Goal: Information Seeking & Learning: Learn about a topic

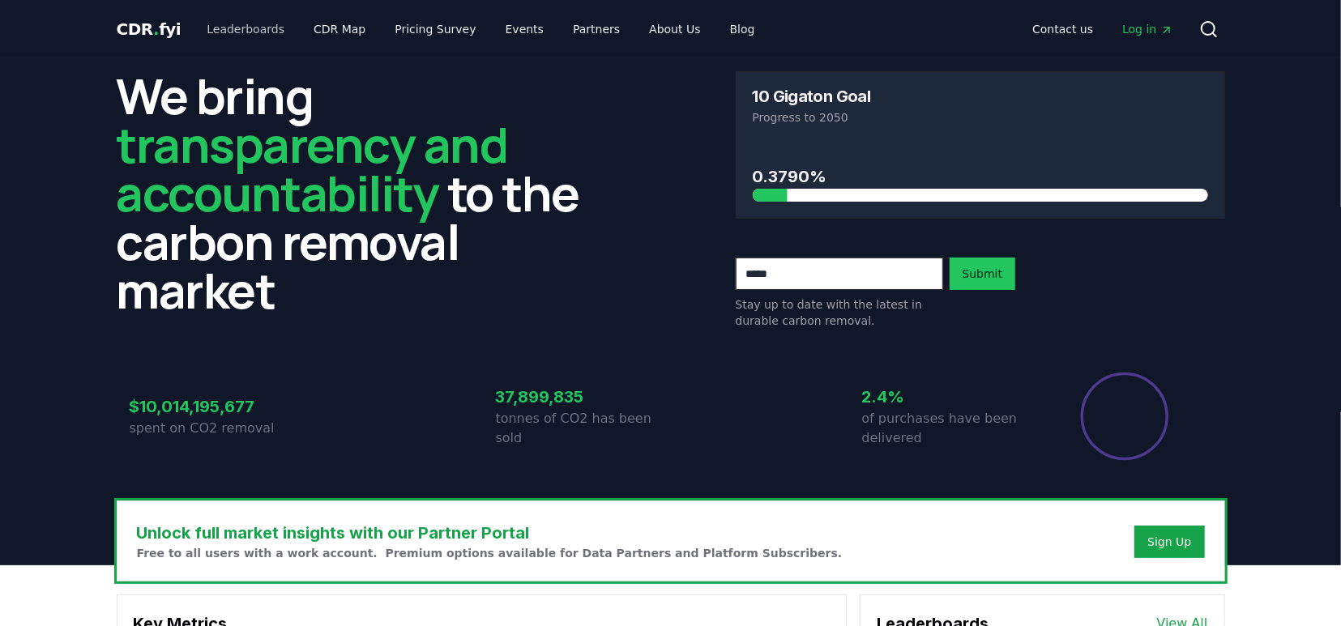
click at [247, 27] on link "Leaderboards" at bounding box center [246, 29] width 104 height 29
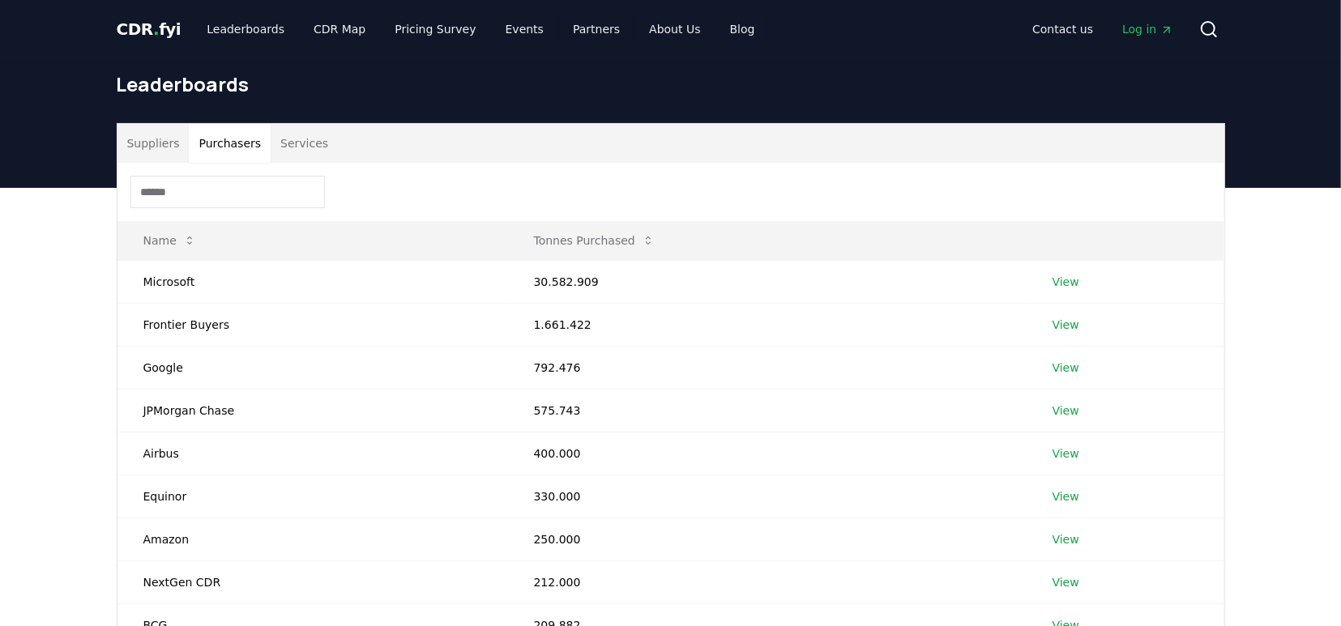
click at [224, 137] on button "Purchasers" at bounding box center [230, 143] width 82 height 39
click at [297, 147] on button "Services" at bounding box center [304, 143] width 67 height 39
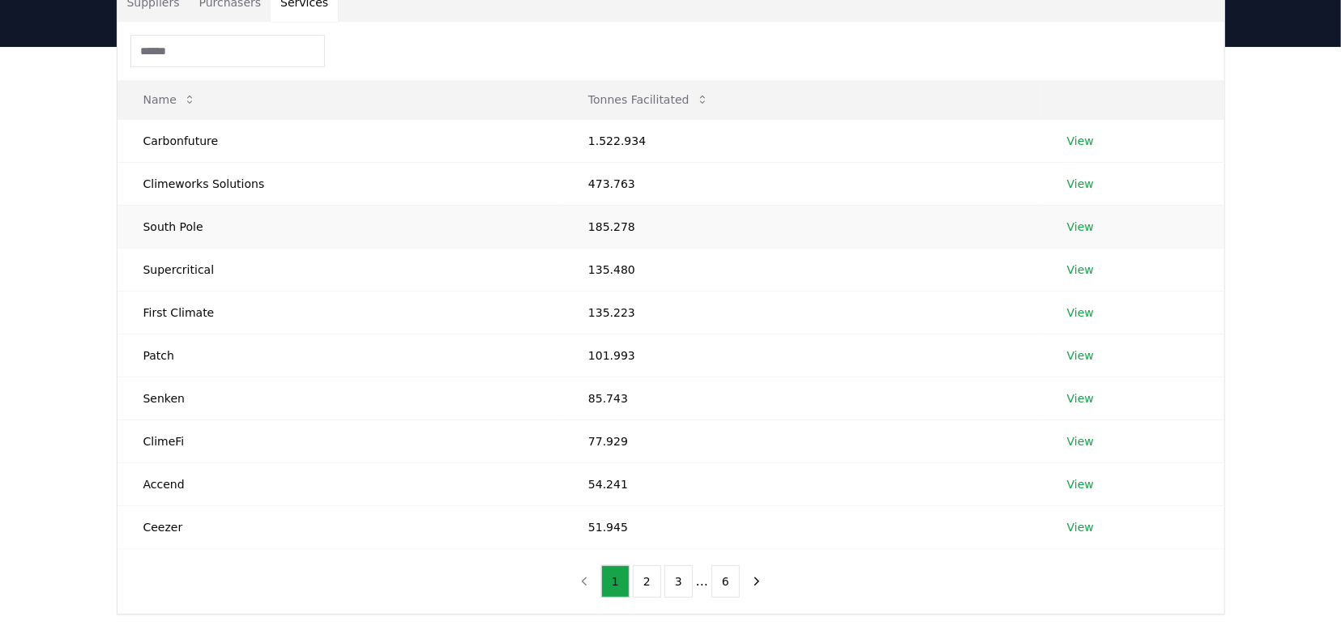
scroll to position [169, 0]
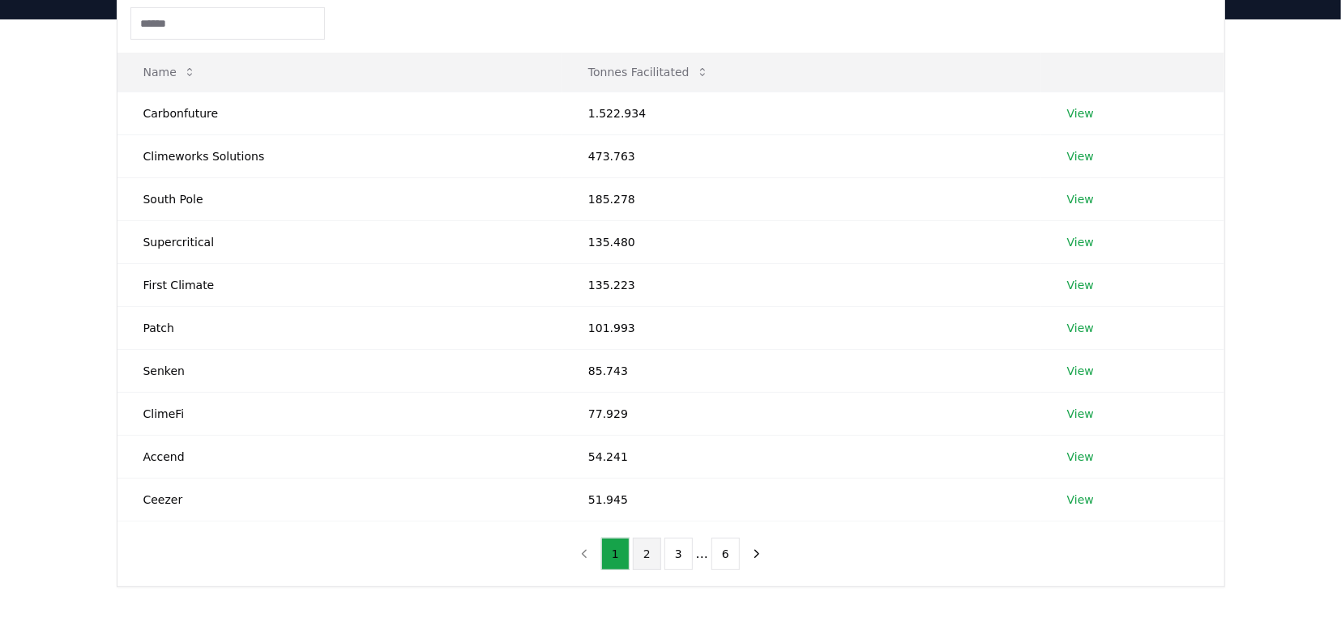
click at [651, 554] on button "2" at bounding box center [647, 554] width 28 height 32
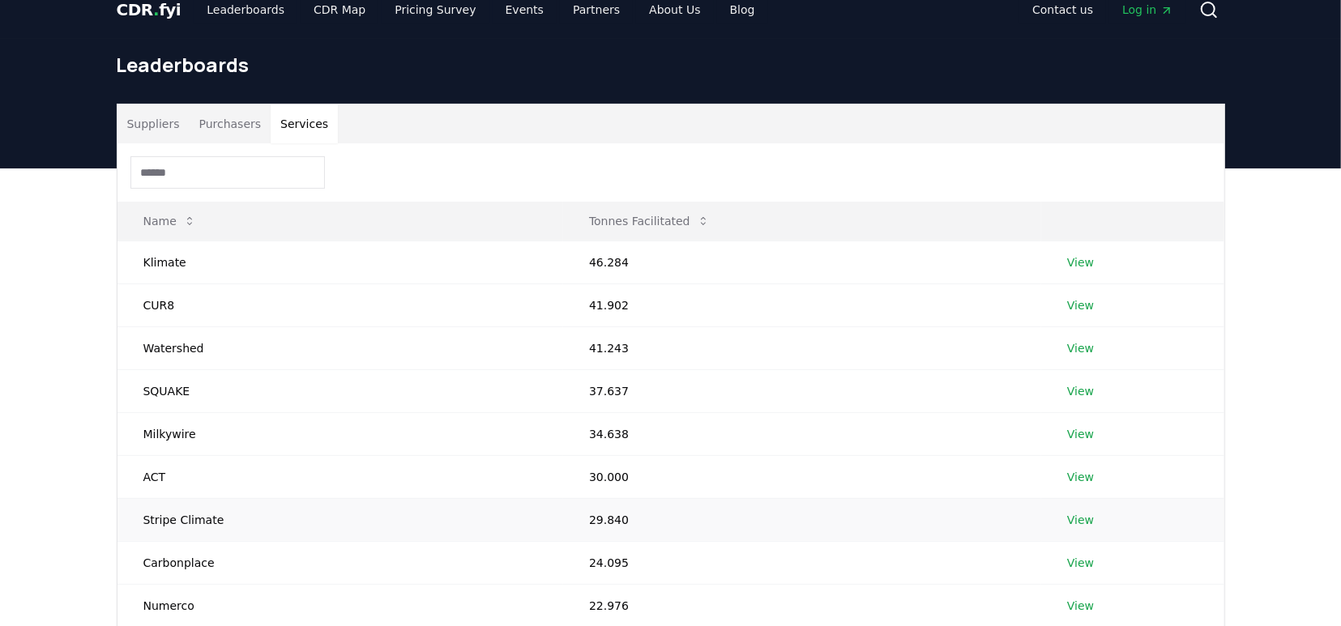
scroll to position [0, 0]
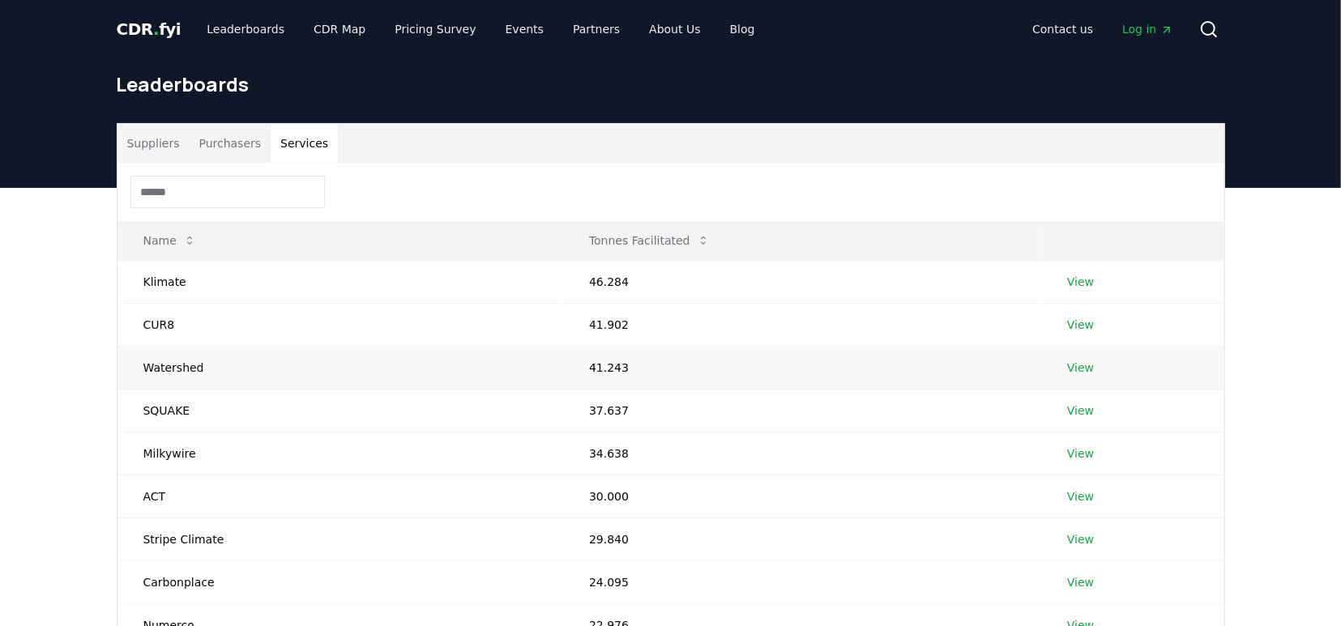
click at [173, 369] on td "Watershed" at bounding box center [341, 367] width 447 height 43
click at [173, 373] on td "Watershed" at bounding box center [341, 367] width 447 height 43
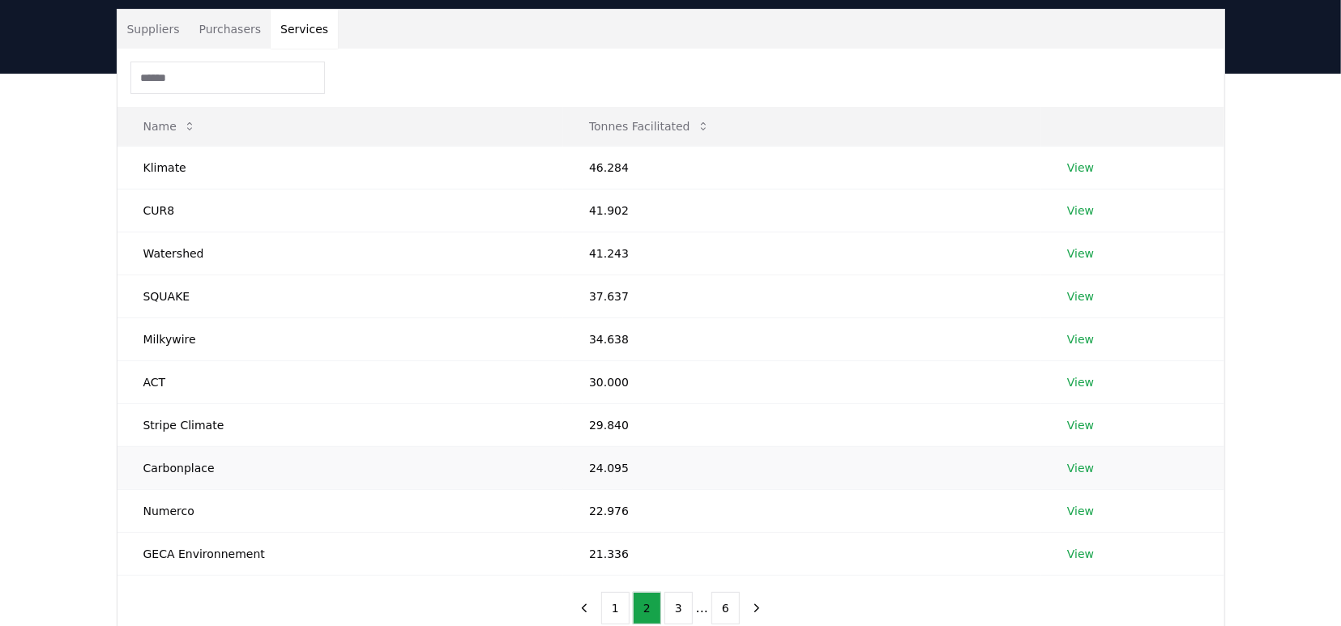
scroll to position [253, 0]
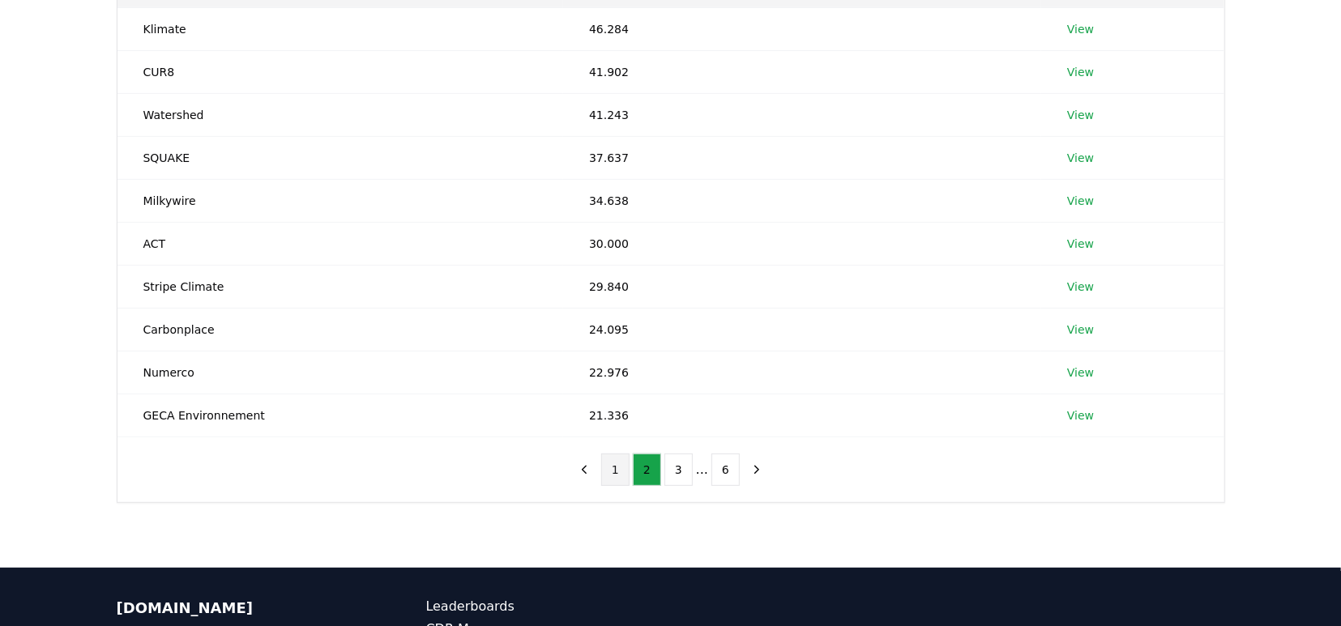
click at [618, 462] on button "1" at bounding box center [615, 470] width 28 height 32
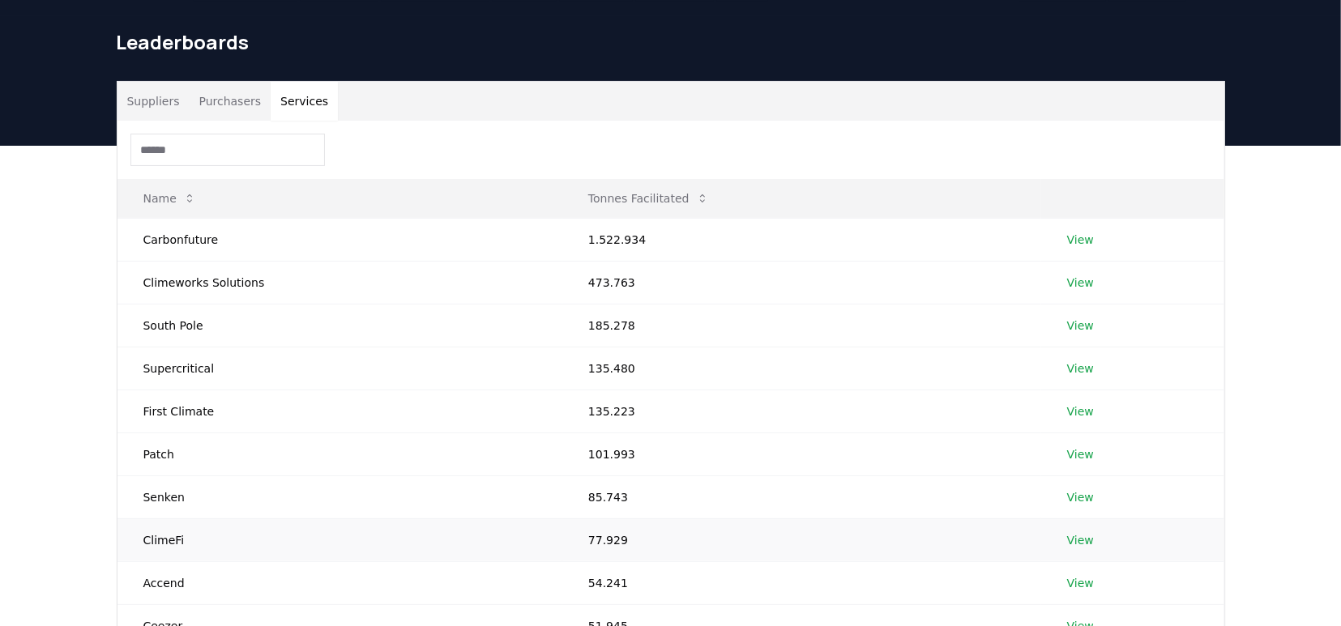
scroll to position [0, 0]
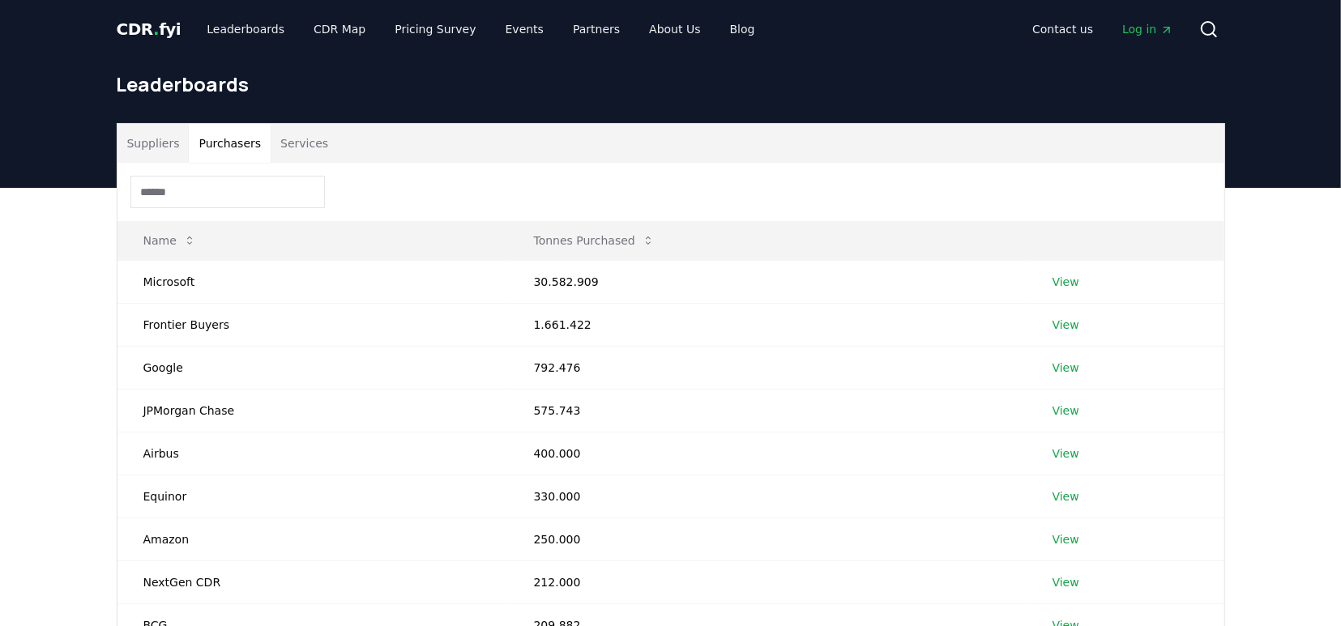
click at [236, 142] on button "Purchasers" at bounding box center [230, 143] width 82 height 39
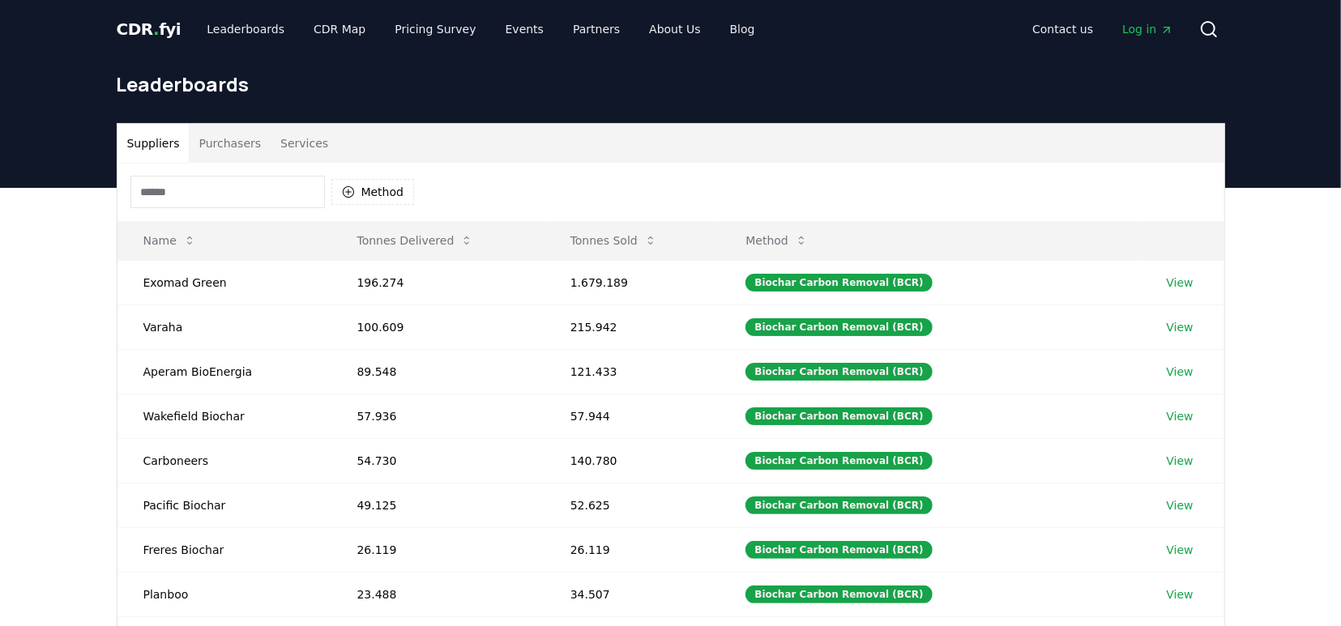
click at [160, 147] on button "Suppliers" at bounding box center [154, 143] width 72 height 39
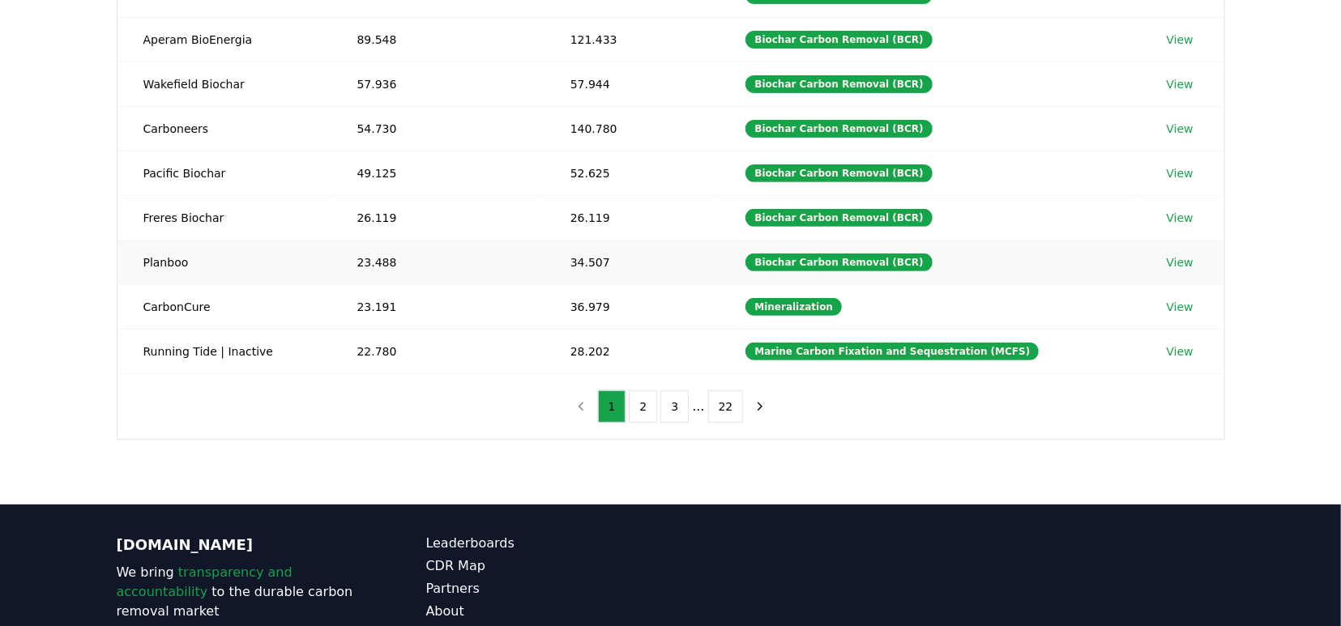
scroll to position [337, 0]
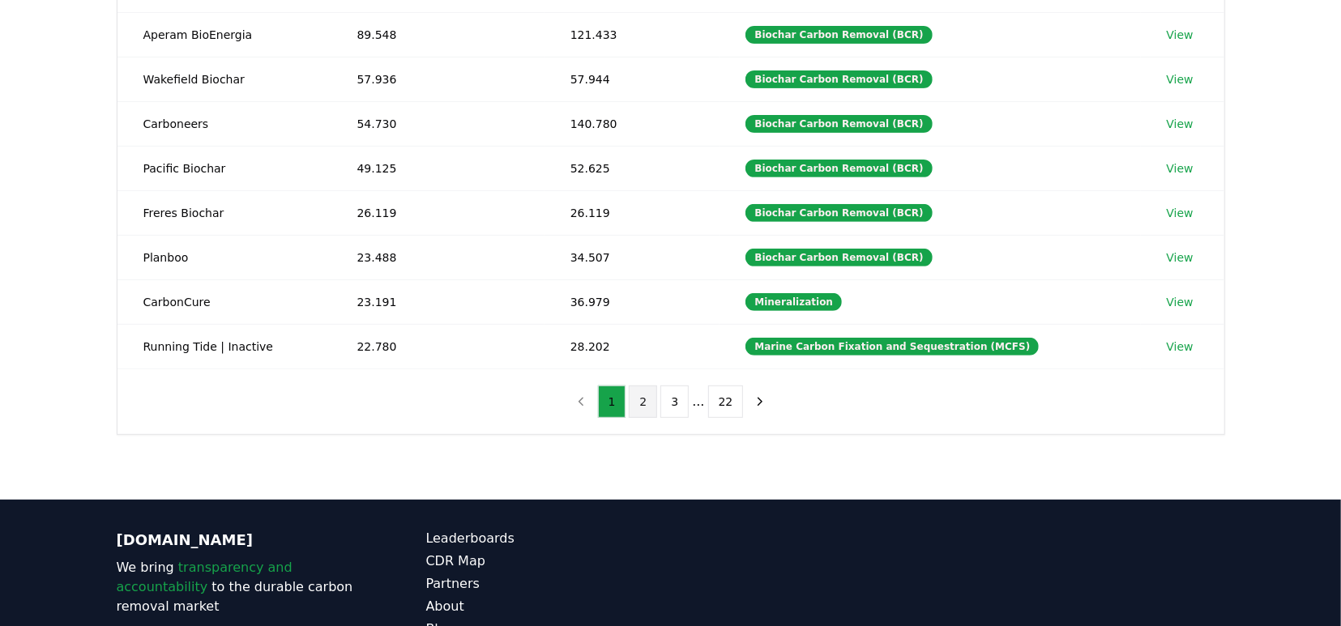
click at [643, 391] on button "2" at bounding box center [643, 402] width 28 height 32
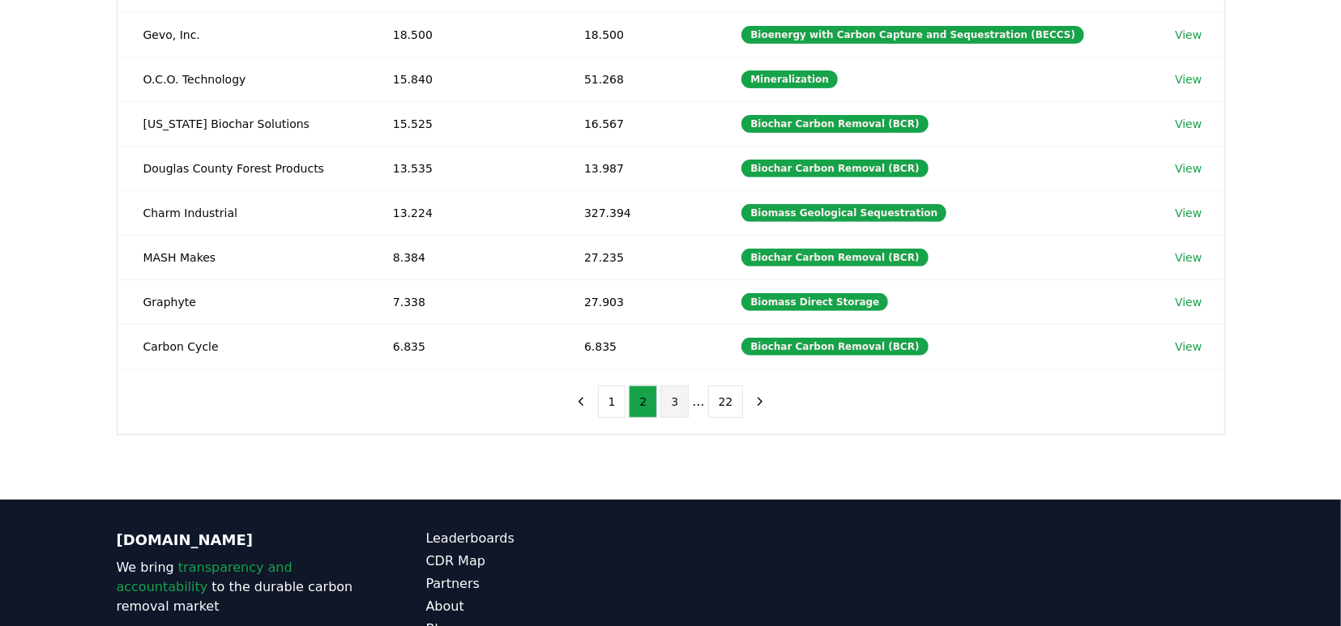
click at [669, 392] on button "3" at bounding box center [675, 402] width 28 height 32
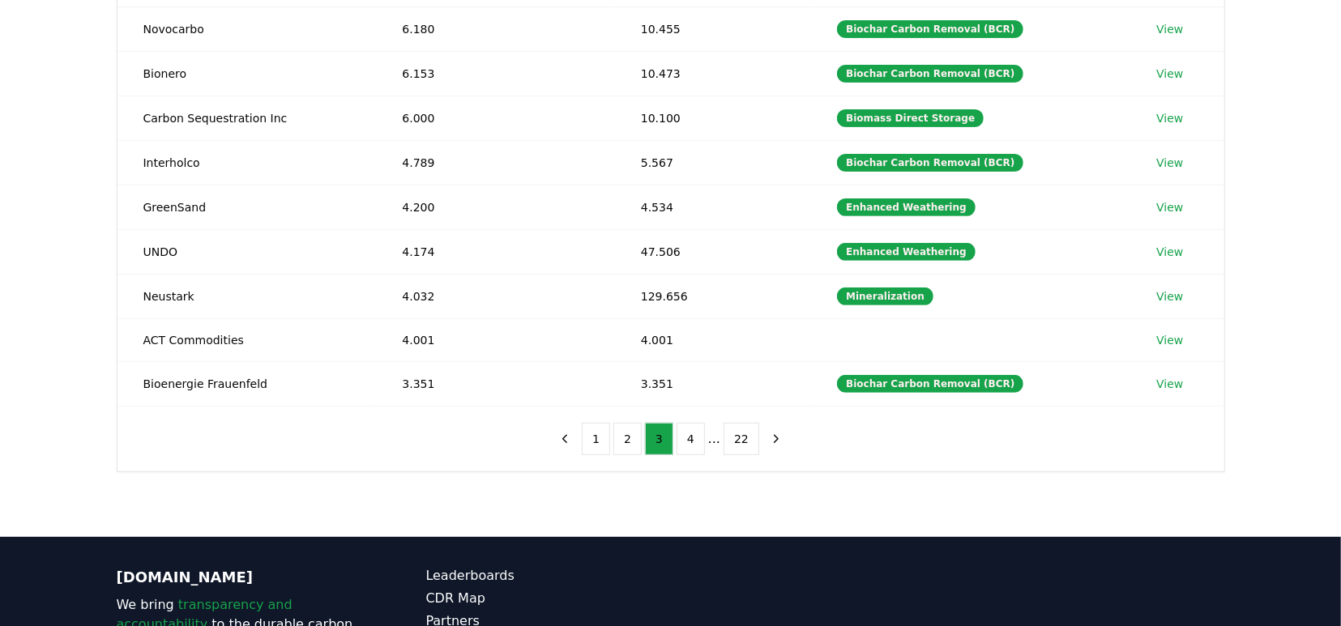
scroll to position [421, 0]
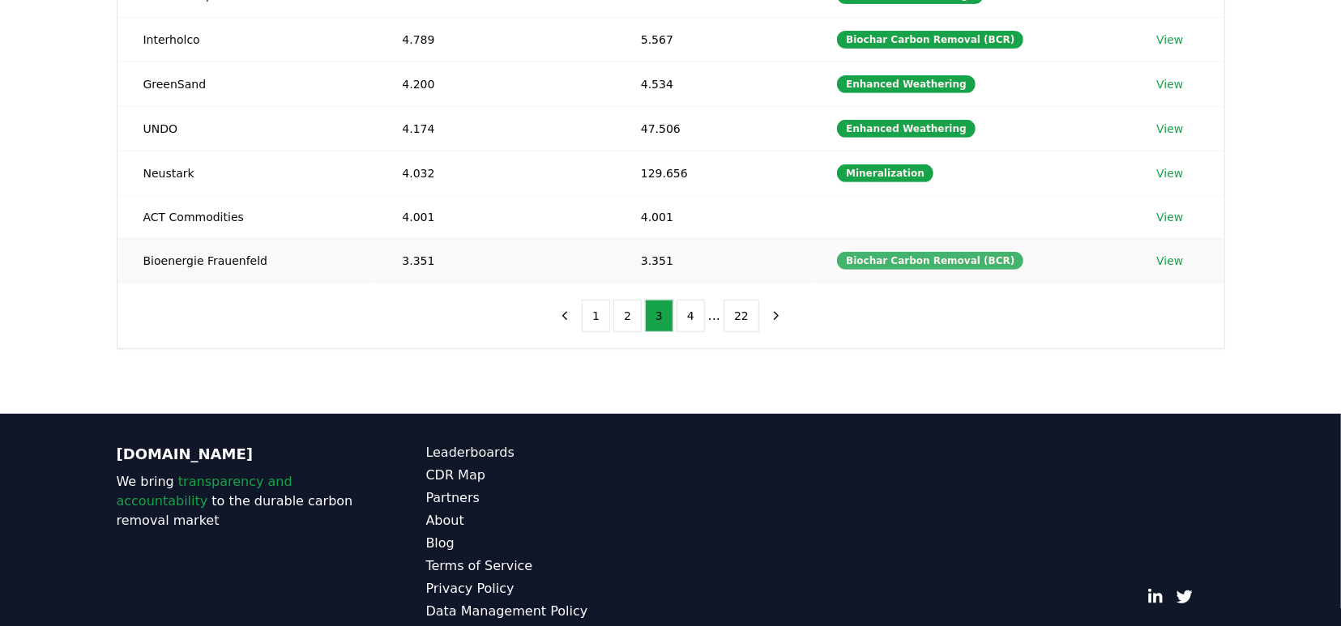
click at [941, 254] on div "Biochar Carbon Removal (BCR)" at bounding box center [930, 261] width 186 height 18
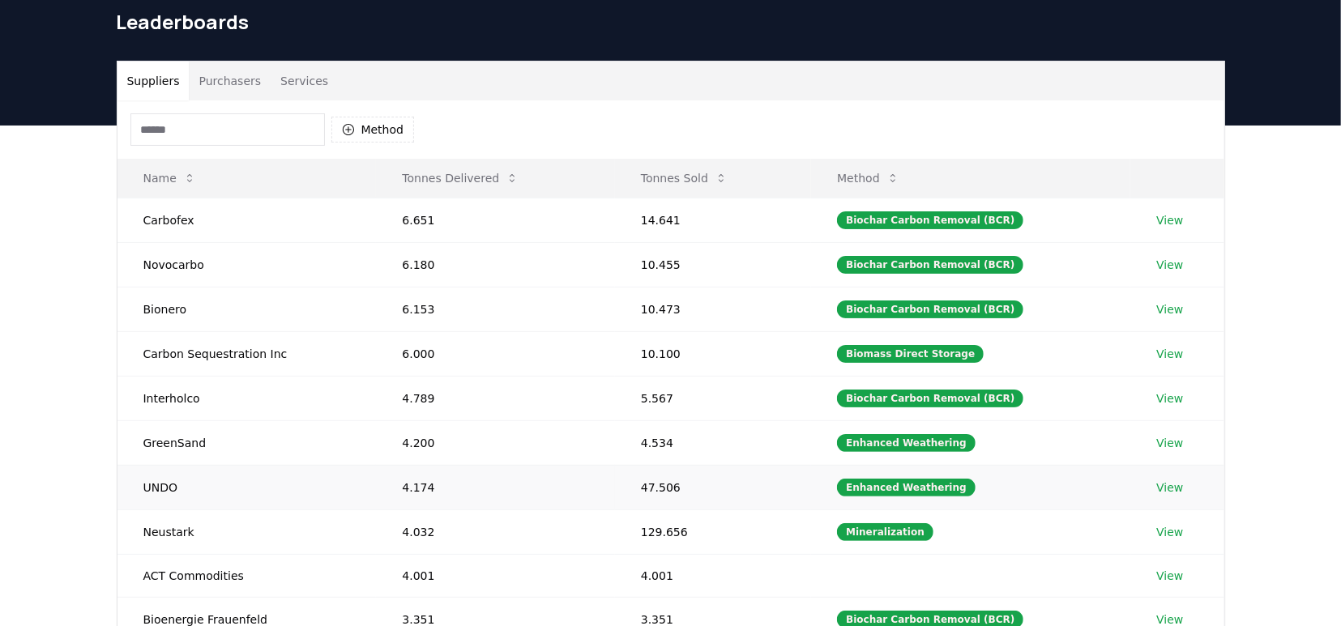
scroll to position [253, 0]
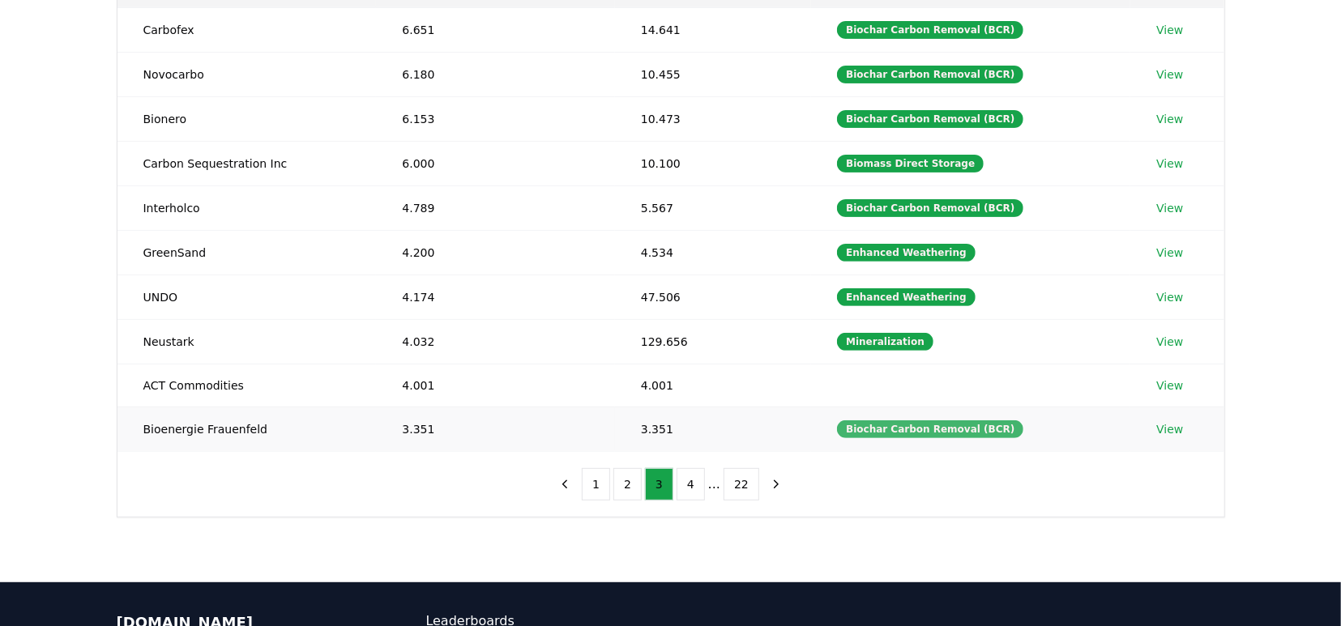
click at [893, 421] on div "Biochar Carbon Removal (BCR)" at bounding box center [930, 430] width 186 height 18
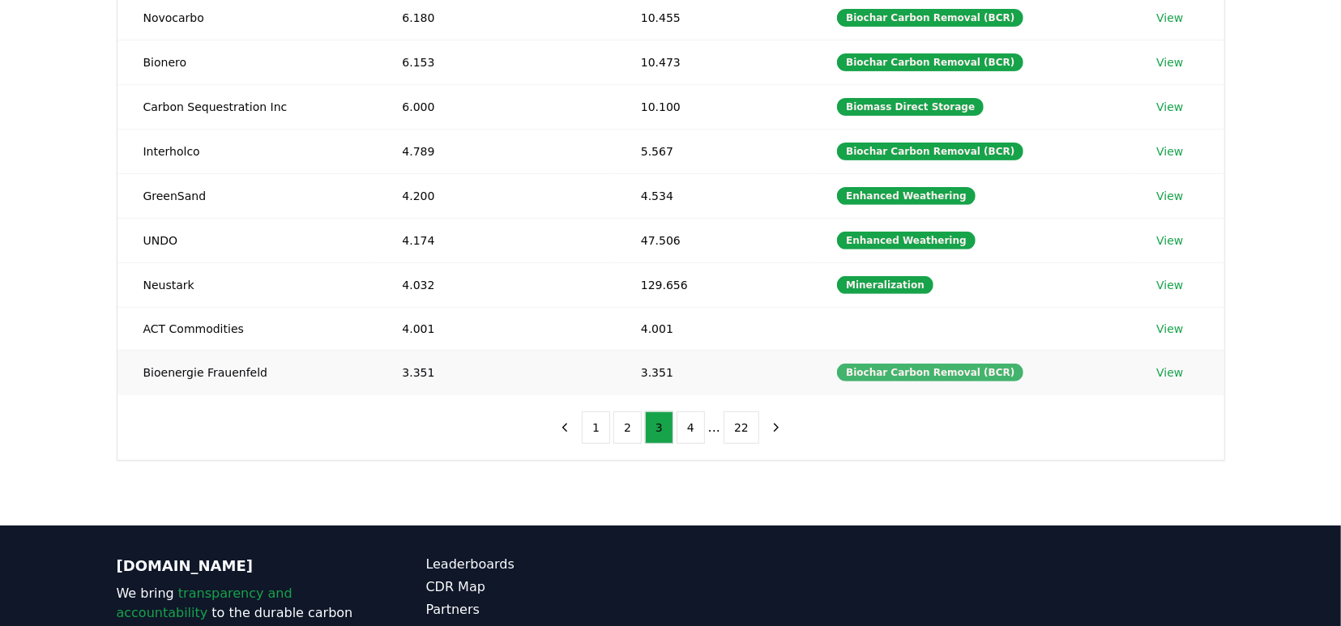
scroll to position [337, 0]
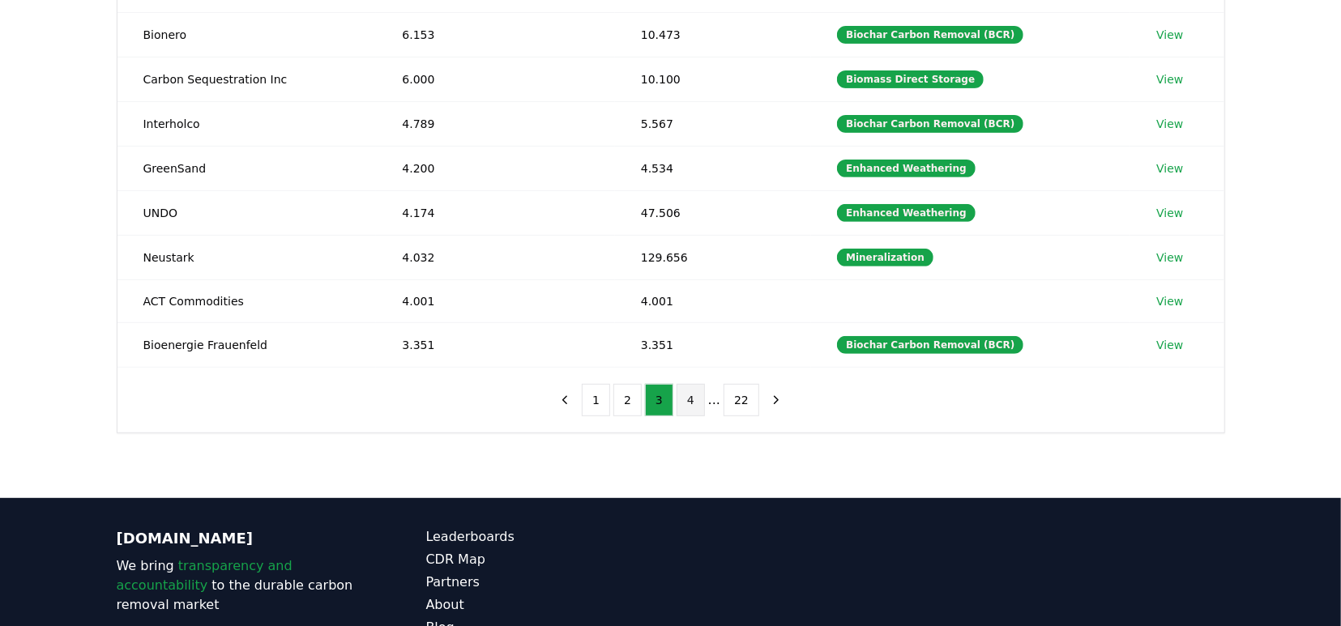
click at [697, 392] on button "4" at bounding box center [691, 400] width 28 height 32
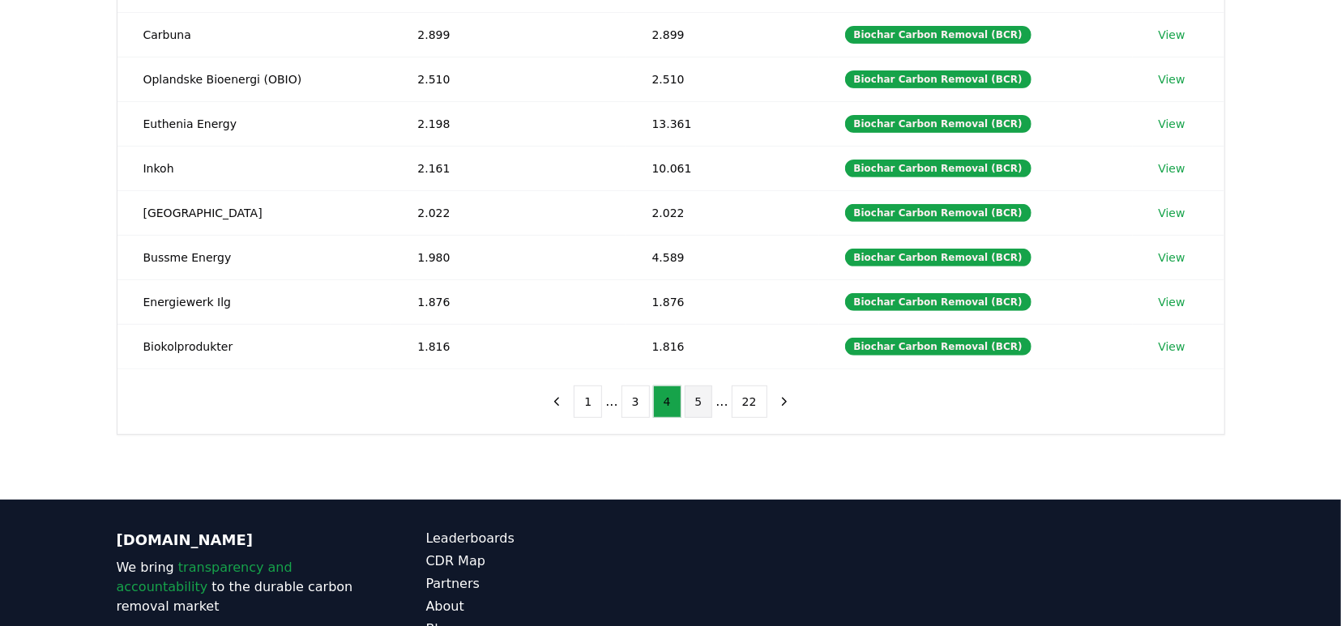
click at [692, 393] on button "5" at bounding box center [699, 402] width 28 height 32
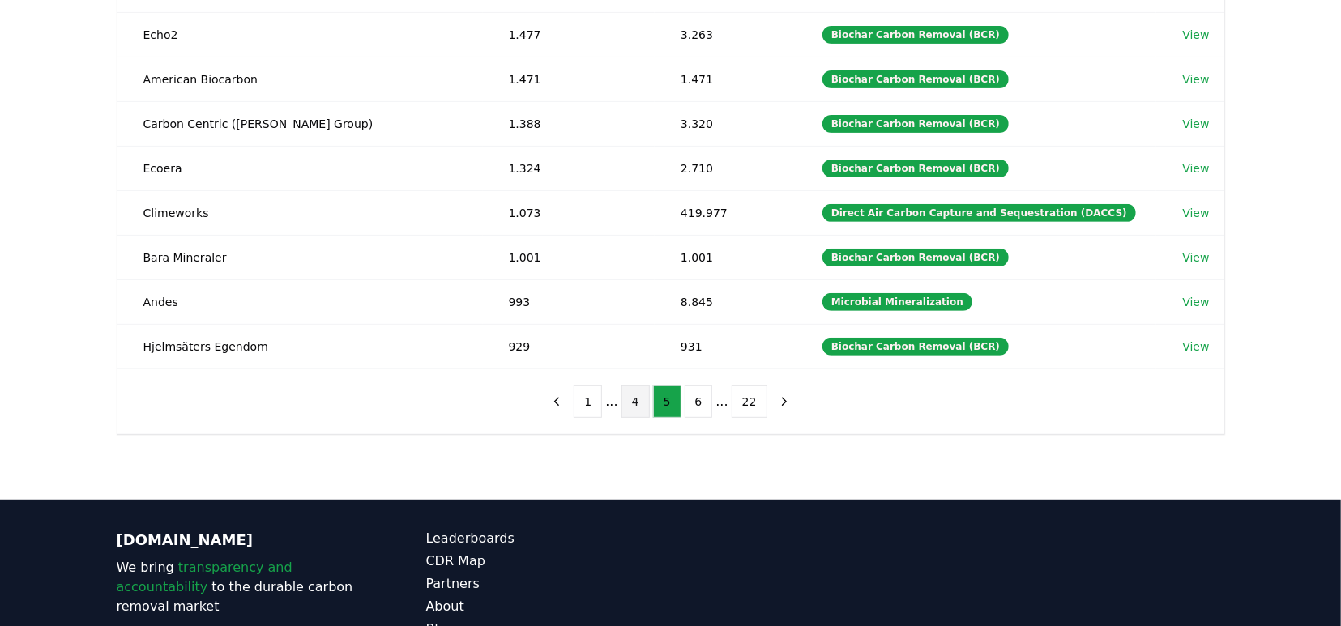
click at [643, 391] on button "4" at bounding box center [636, 402] width 28 height 32
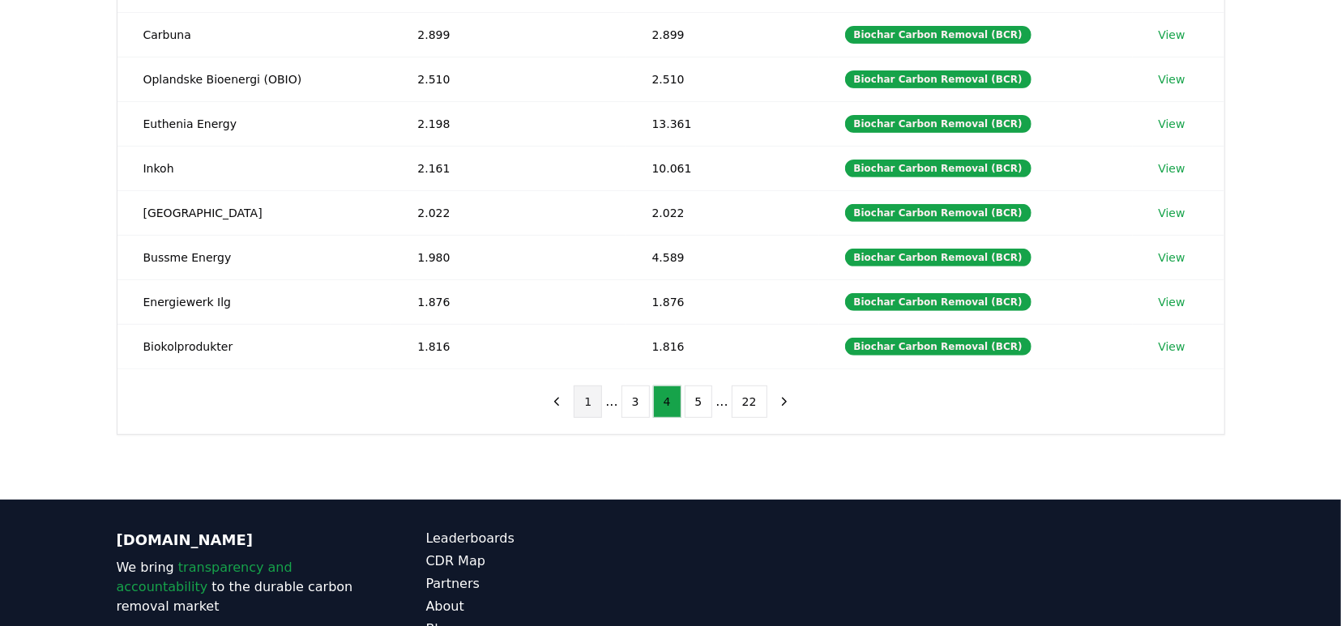
click at [592, 391] on button "1" at bounding box center [588, 402] width 28 height 32
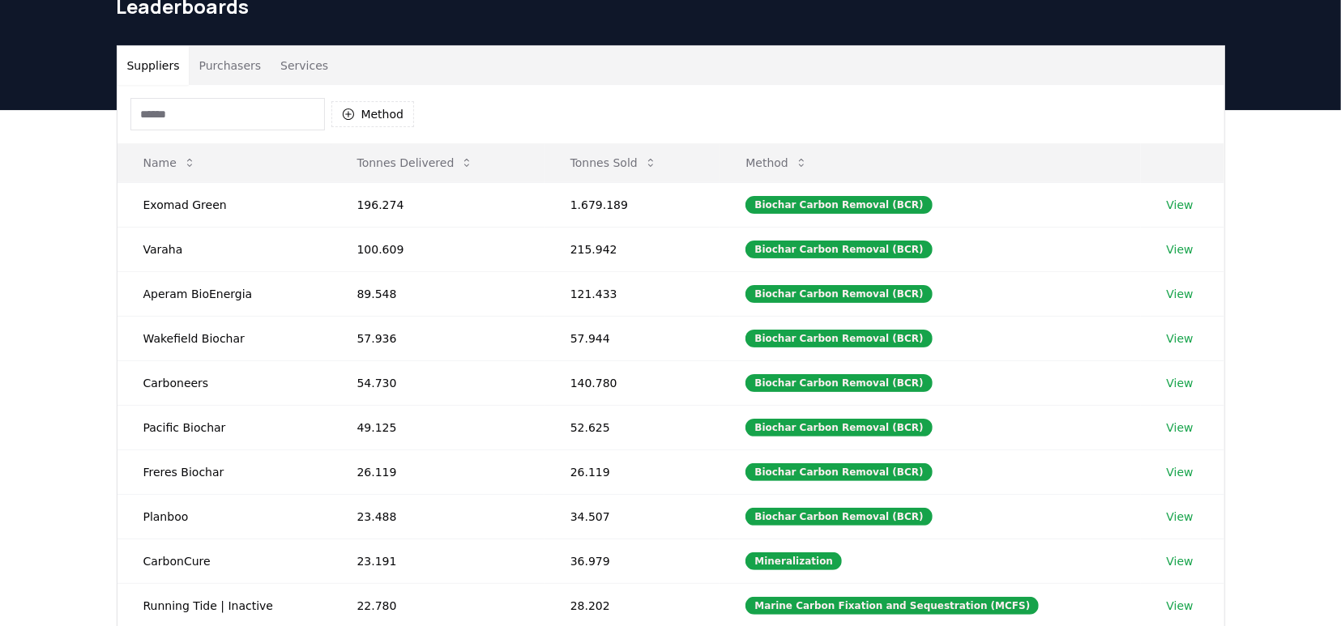
scroll to position [0, 0]
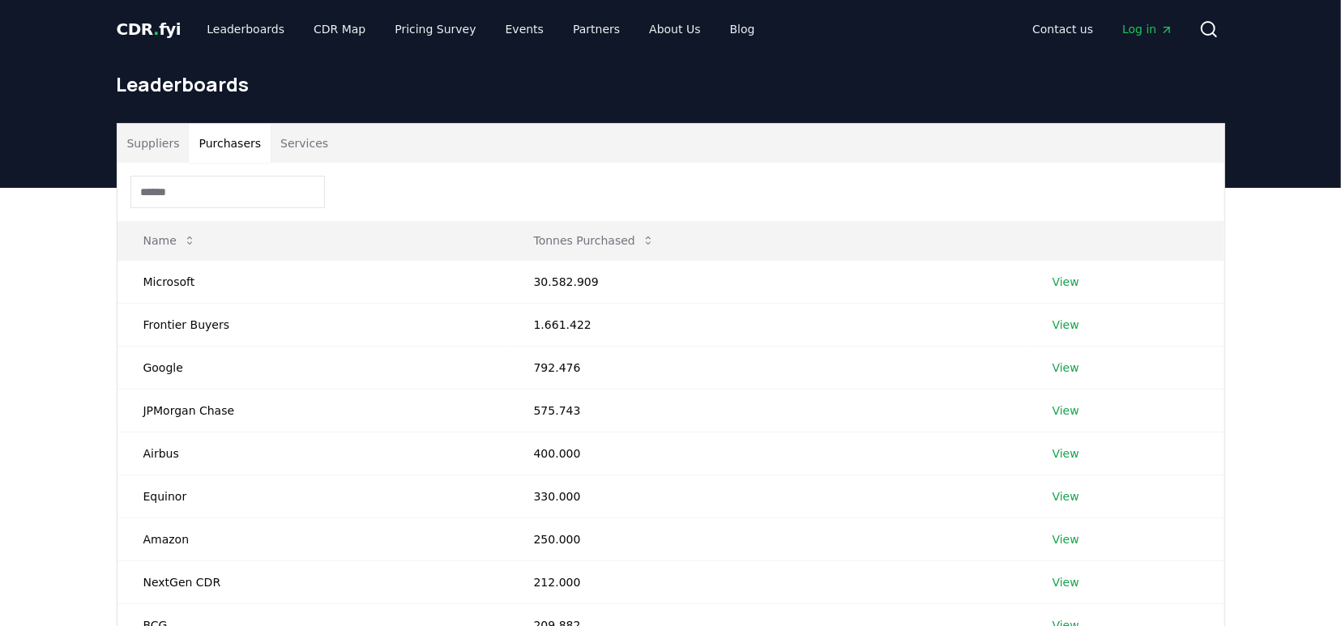
click at [234, 142] on button "Purchasers" at bounding box center [230, 143] width 82 height 39
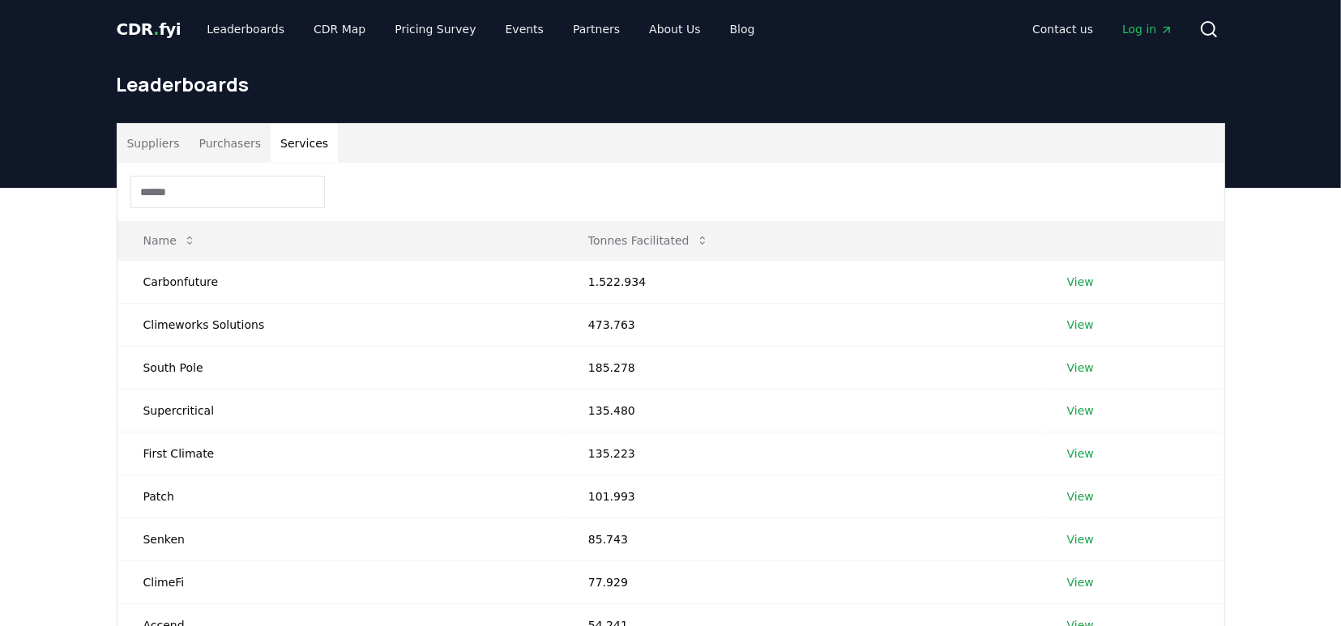
click at [297, 145] on button "Services" at bounding box center [304, 143] width 67 height 39
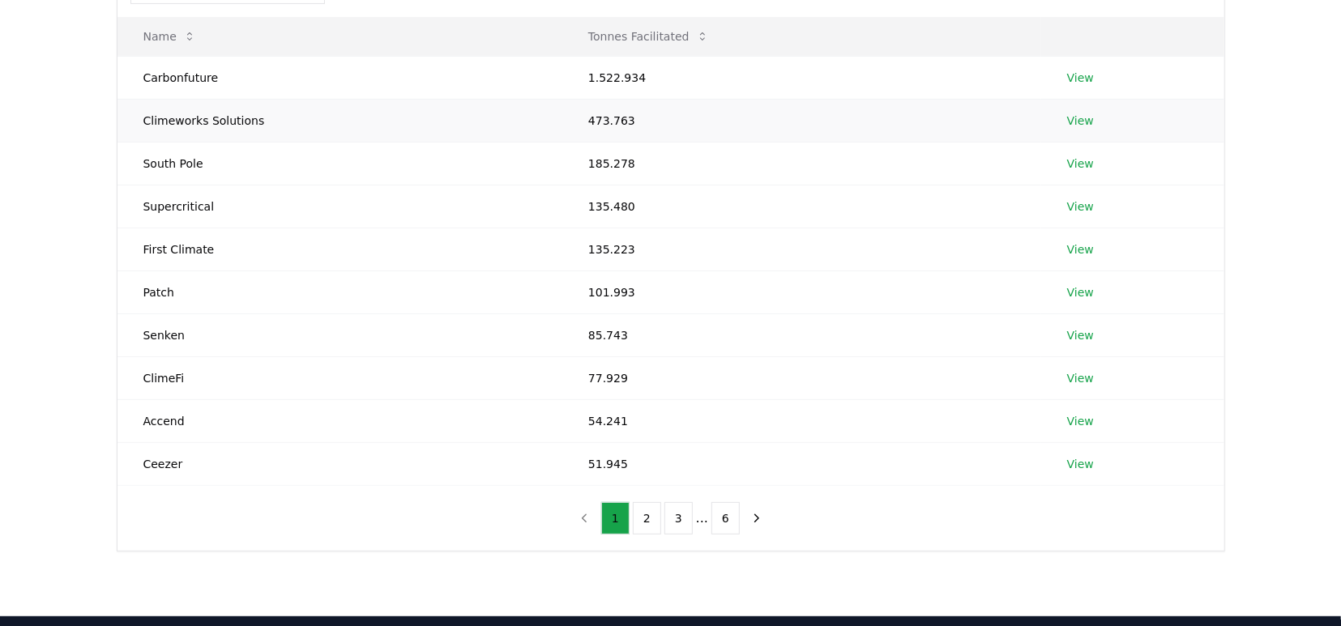
scroll to position [169, 0]
